Goal: Task Accomplishment & Management: Use online tool/utility

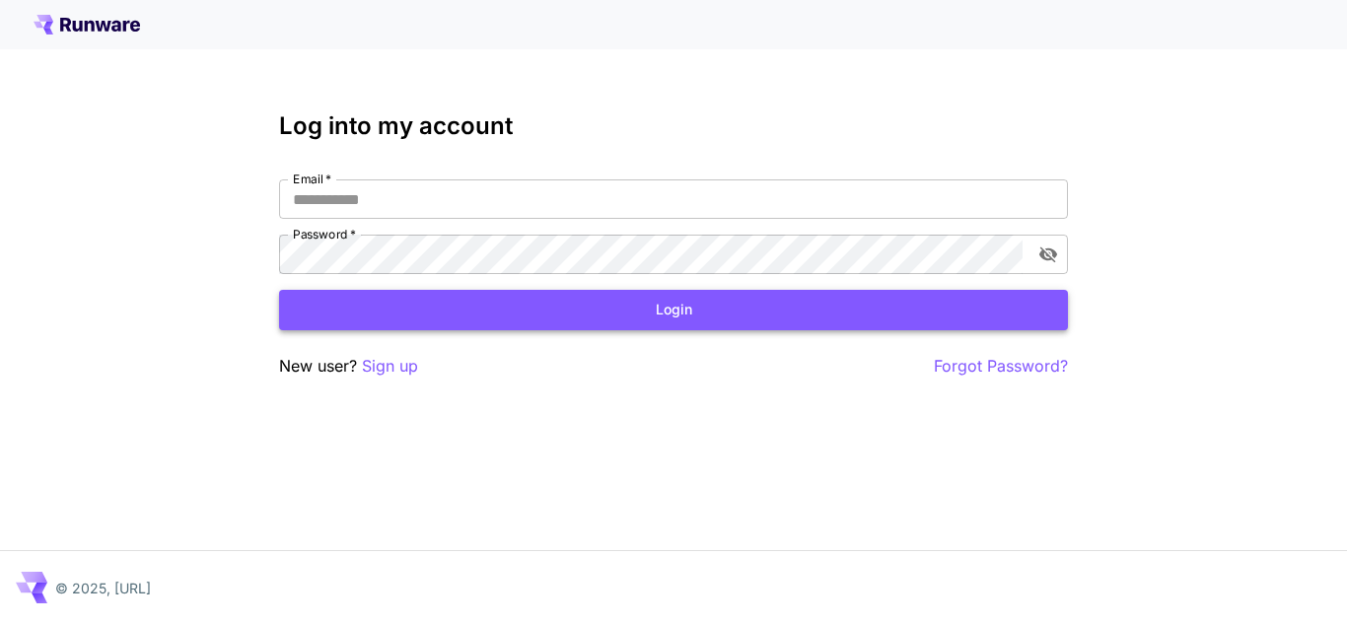
type input "**********"
click at [679, 309] on button "Login" at bounding box center [673, 310] width 789 height 40
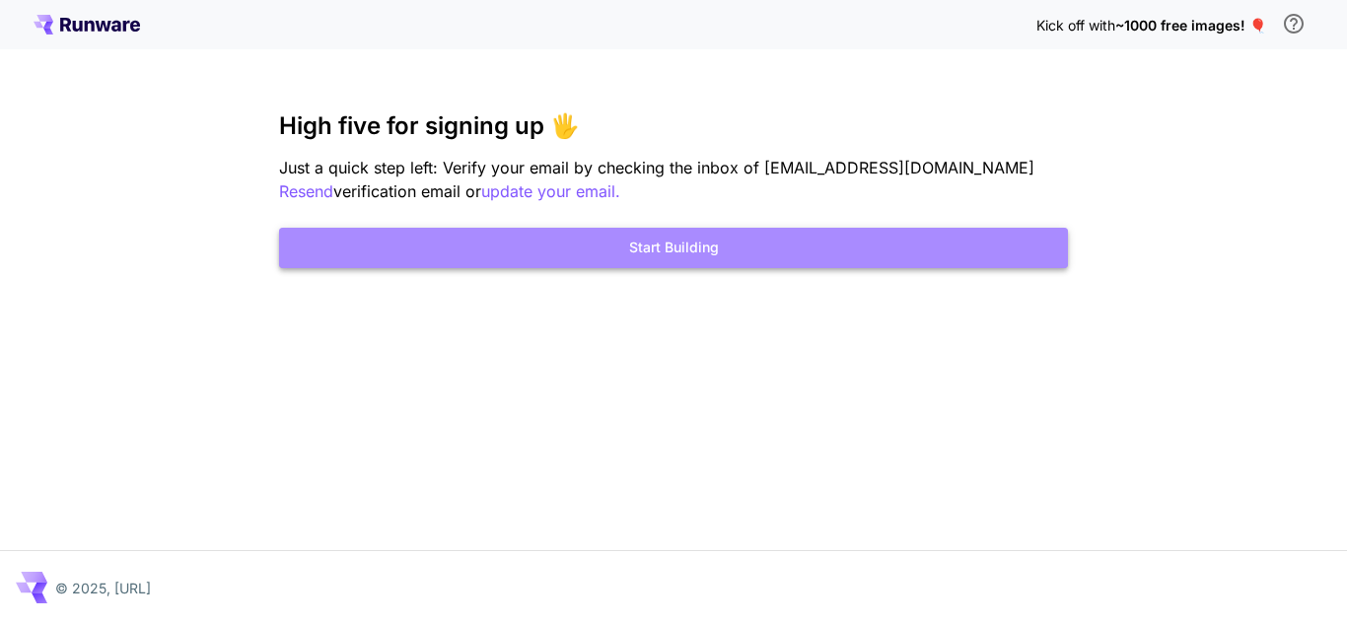
click at [676, 252] on button "Start Building" at bounding box center [673, 248] width 789 height 40
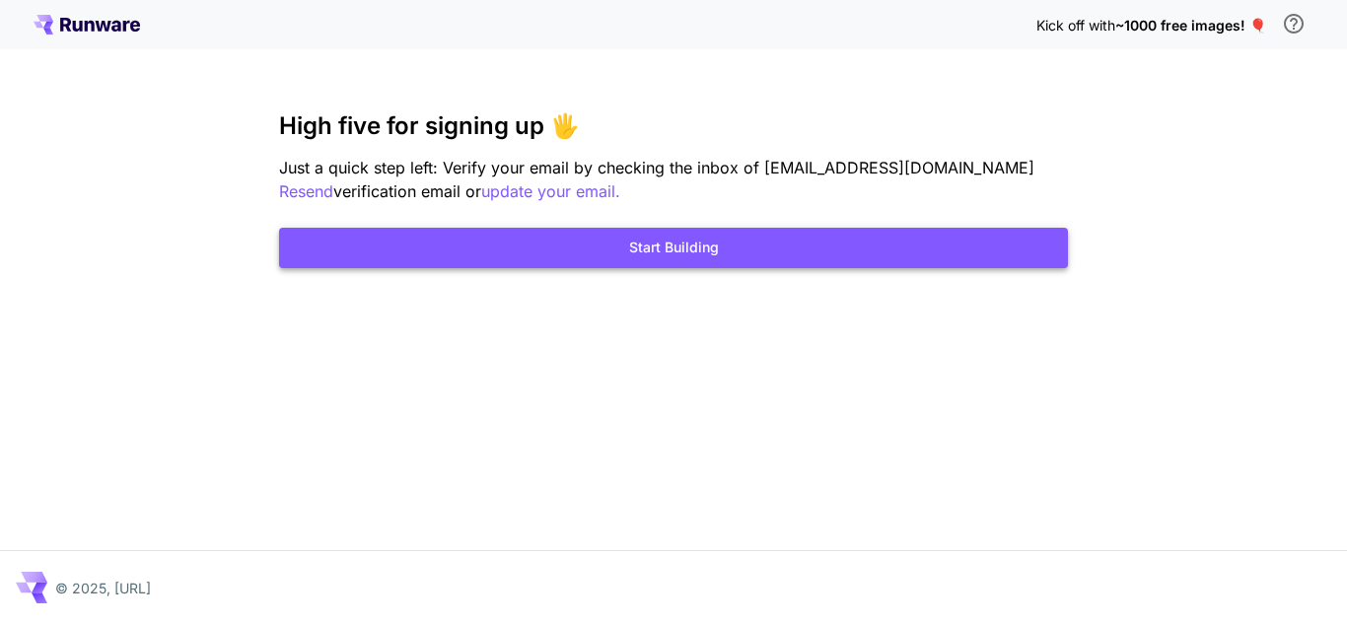
click at [676, 252] on button "Start Building" at bounding box center [673, 248] width 789 height 40
